Goal: Find specific page/section: Find specific page/section

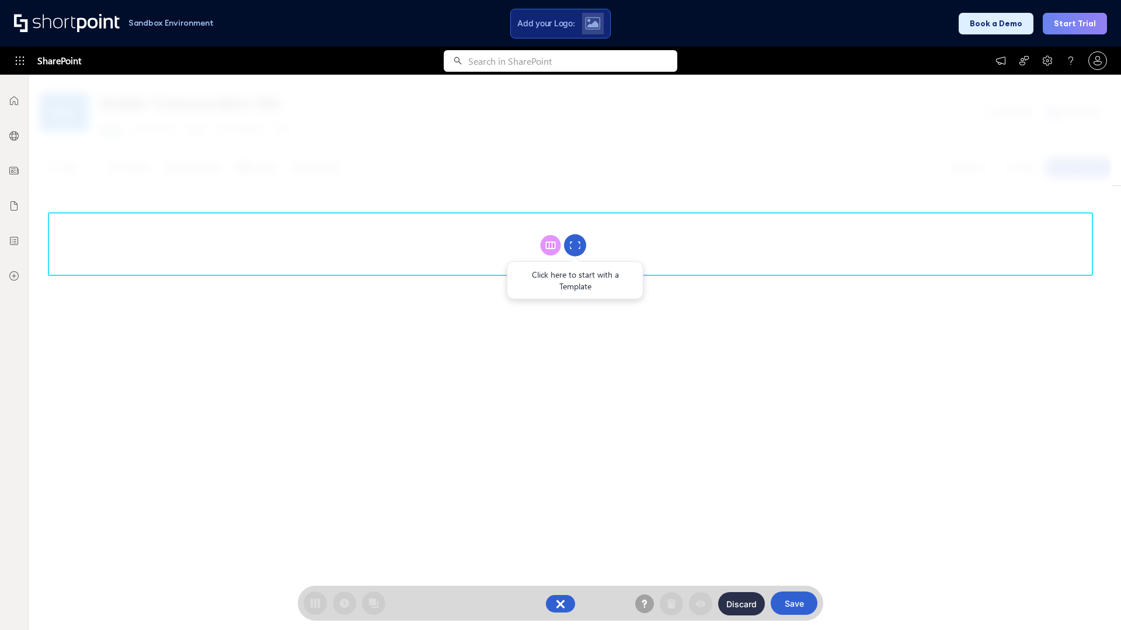
click at [575, 245] on circle at bounding box center [575, 246] width 22 height 22
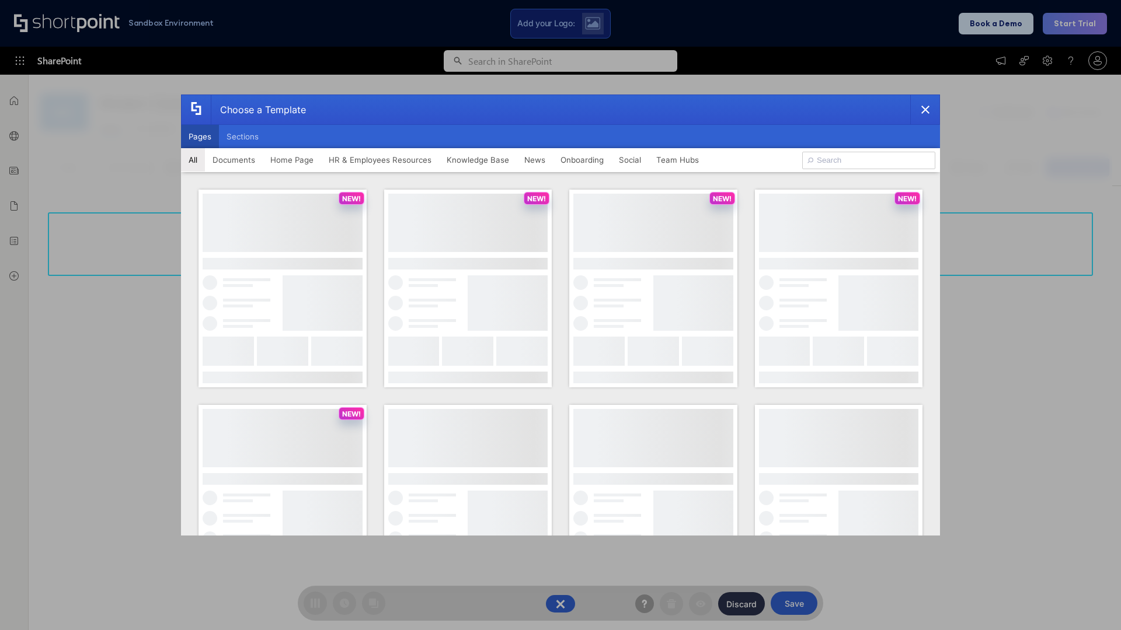
click at [200, 137] on button "Pages" at bounding box center [200, 136] width 38 height 23
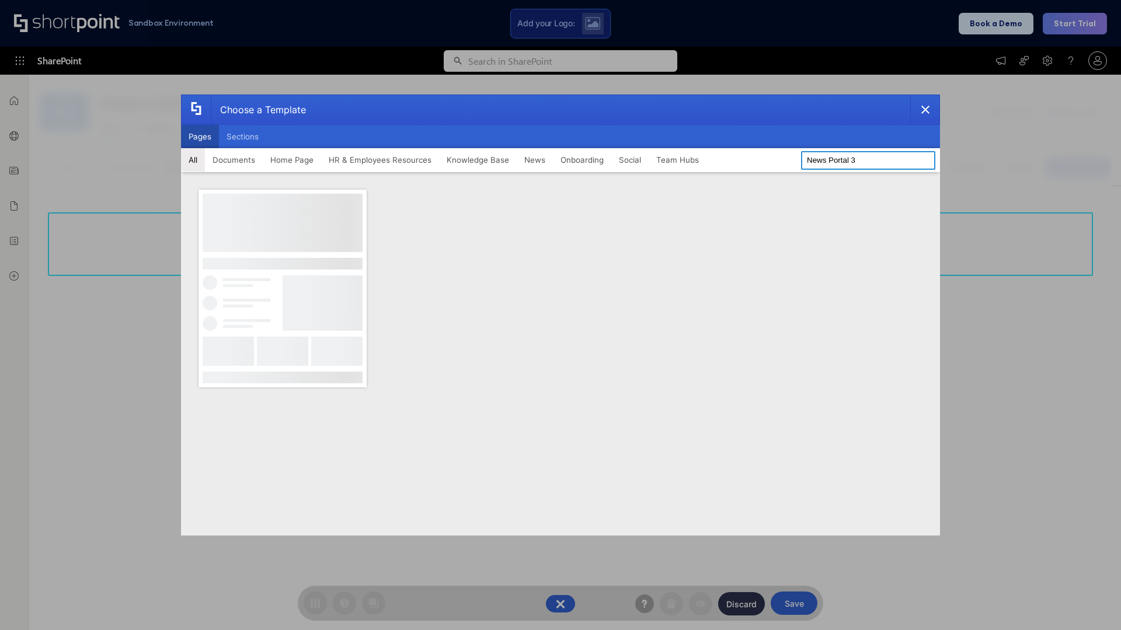
type input "News Portal 3"
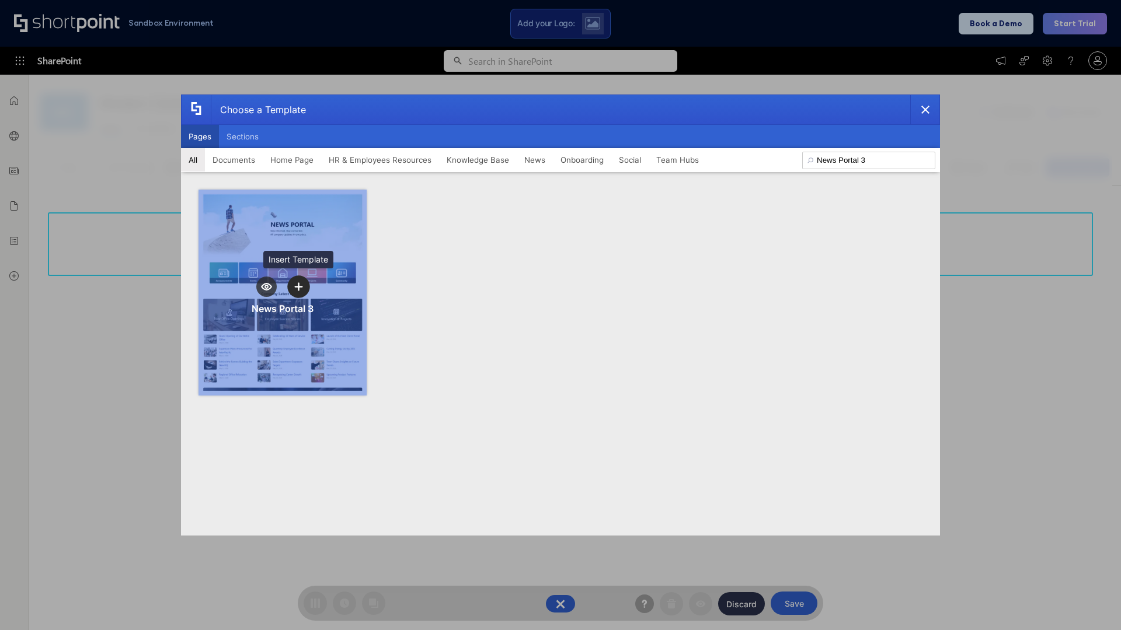
click at [298, 287] on icon "template selector" at bounding box center [298, 287] width 8 height 8
